Goal: Obtain resource: Download file/media

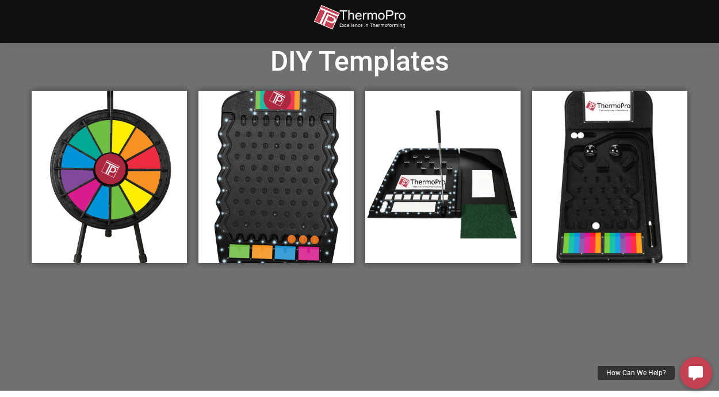
scroll to position [375, 0]
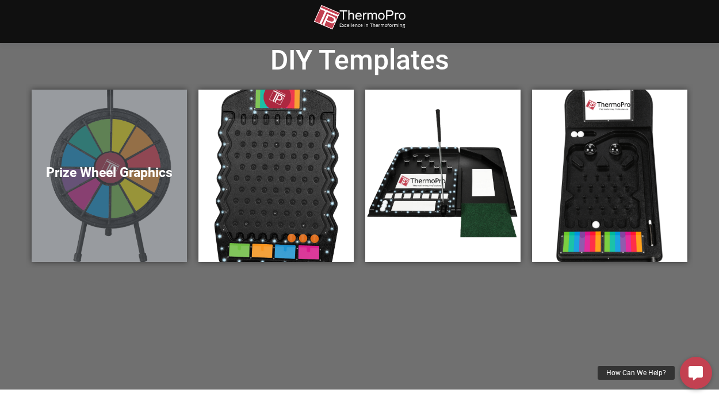
click at [96, 210] on div "Prize Wheel Graphics" at bounding box center [109, 176] width 155 height 173
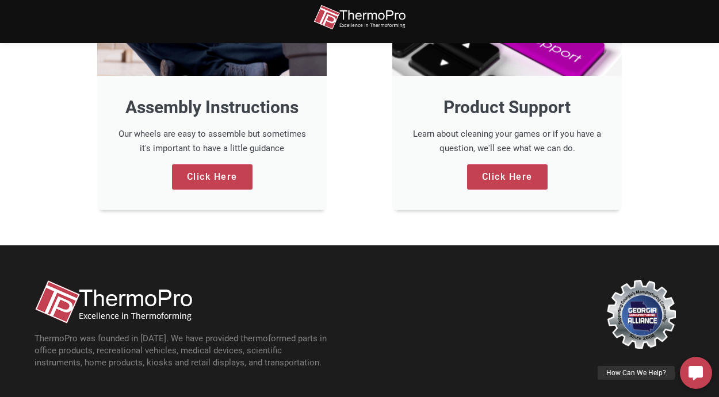
scroll to position [930, 0]
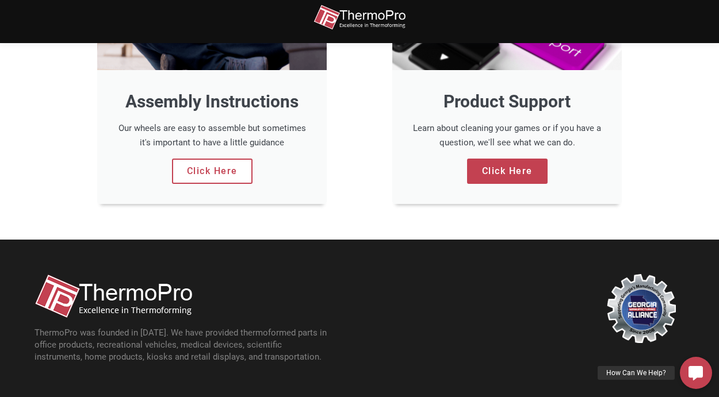
click at [216, 184] on link "Click Here" at bounding box center [212, 171] width 81 height 25
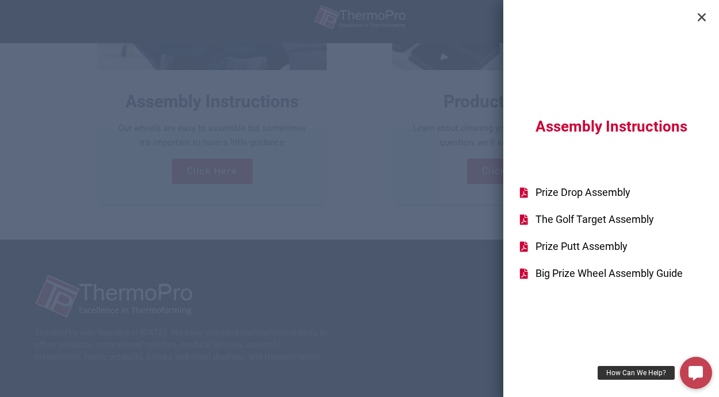
click at [590, 277] on span "Big Prize Wheel Assembly Guide" at bounding box center [607, 274] width 150 height 16
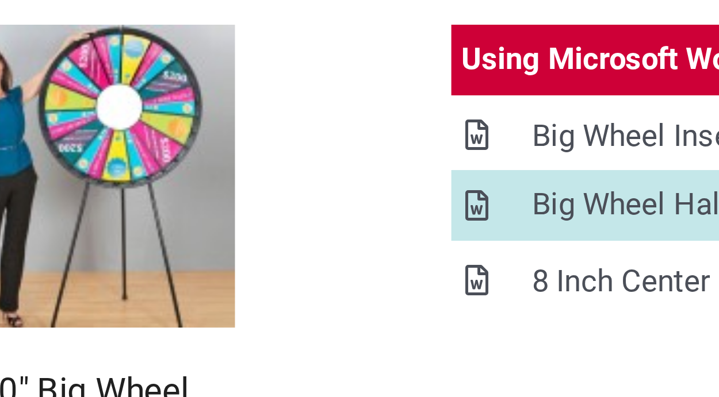
scroll to position [1101, 0]
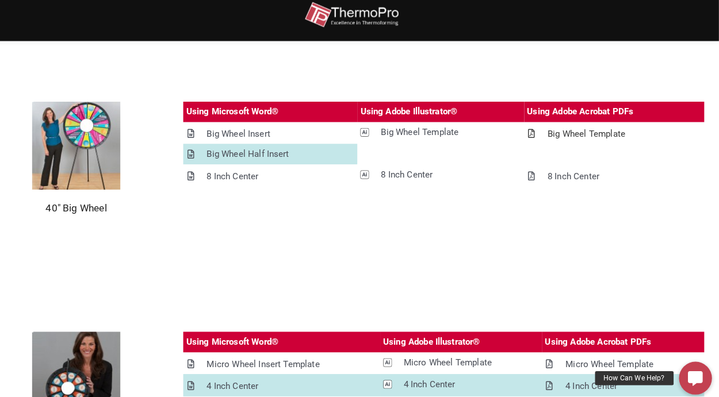
click at [599, 135] on div "Big Wheel Template" at bounding box center [589, 134] width 76 height 14
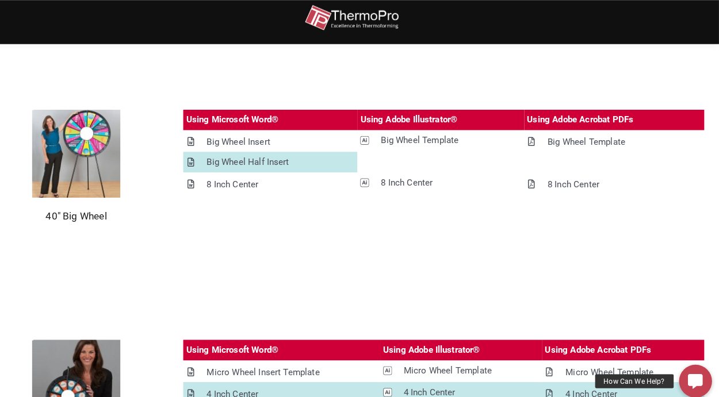
scroll to position [1094, 0]
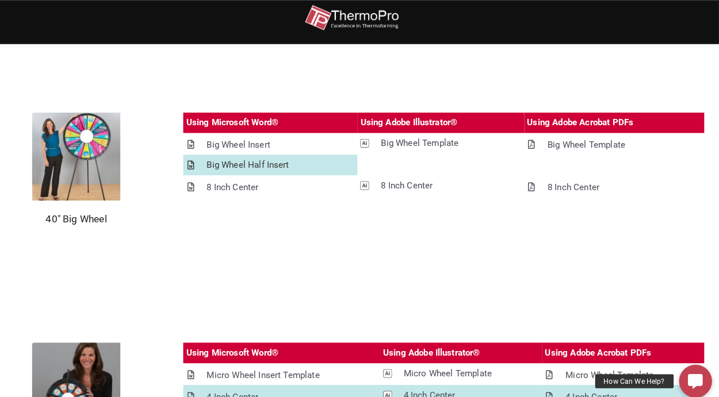
click at [278, 161] on div "Big Wheel Half Insert" at bounding box center [258, 161] width 81 height 14
click at [270, 143] on div "Big Wheel Insert" at bounding box center [249, 142] width 62 height 14
click at [417, 205] on div "Using Microsoft Word® Using Adobe Illustrator® Using Adobe Acrobat PDFs Big Whe…" at bounding box center [449, 165] width 509 height 110
click at [600, 144] on div "Big Wheel Template" at bounding box center [589, 142] width 76 height 14
